Goal: Information Seeking & Learning: Learn about a topic

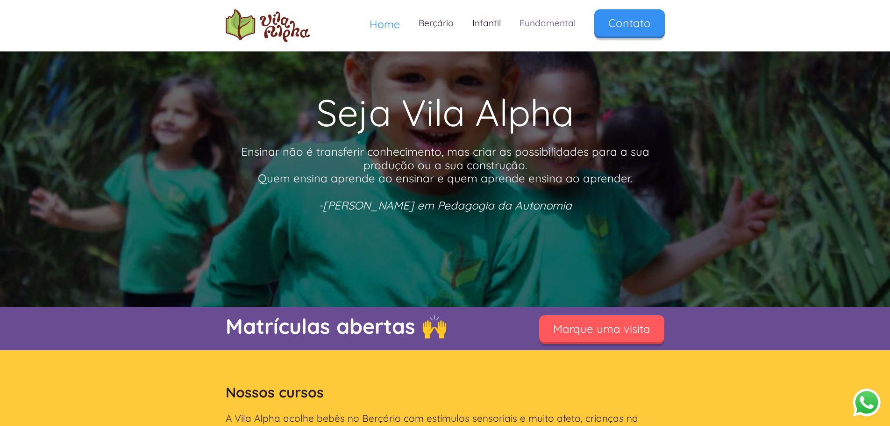
click at [553, 26] on link "Fundamental" at bounding box center [547, 23] width 75 height 28
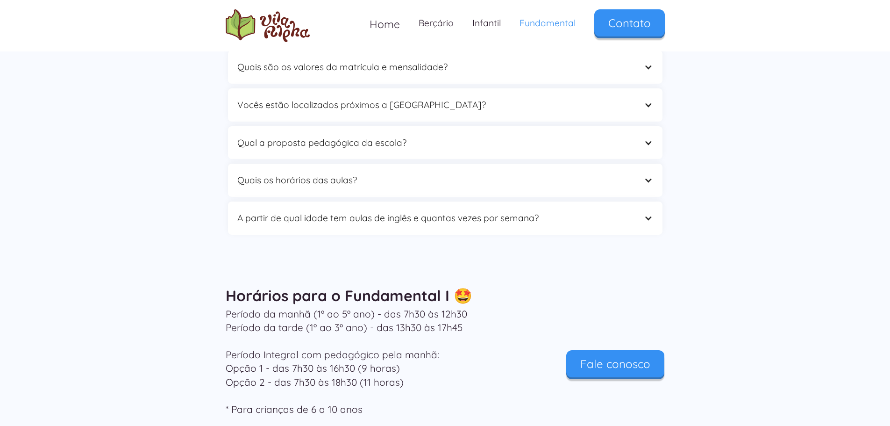
scroll to position [3225, 0]
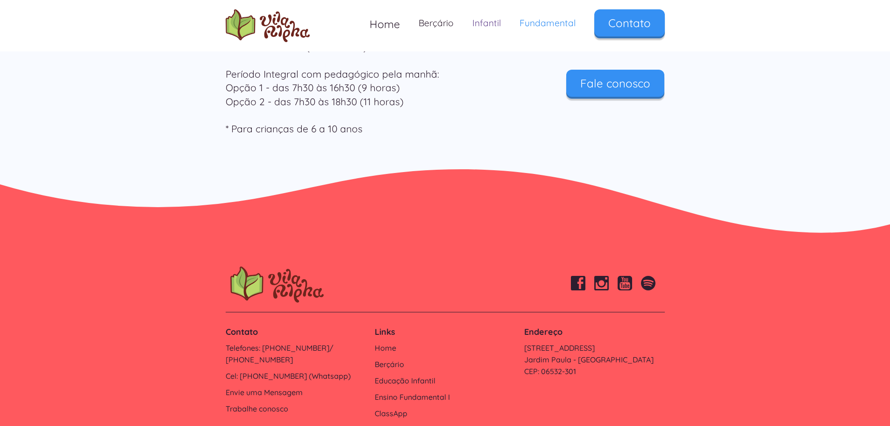
click at [501, 20] on link "Infantil" at bounding box center [486, 23] width 47 height 28
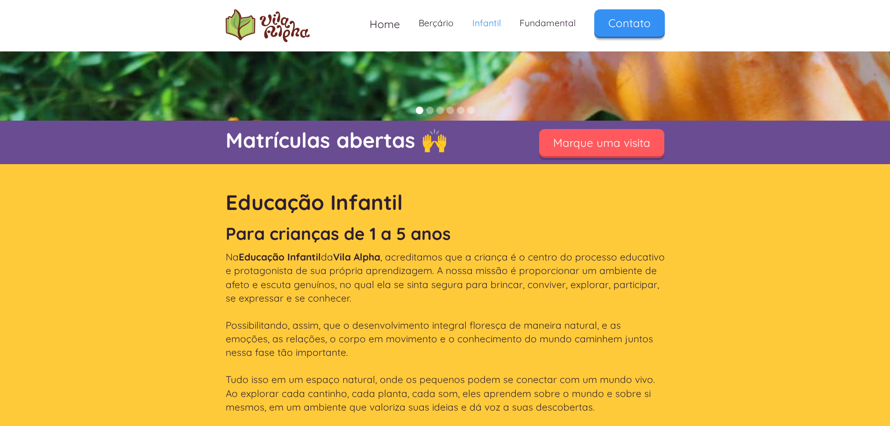
scroll to position [187, 0]
